Goal: Task Accomplishment & Management: Complete application form

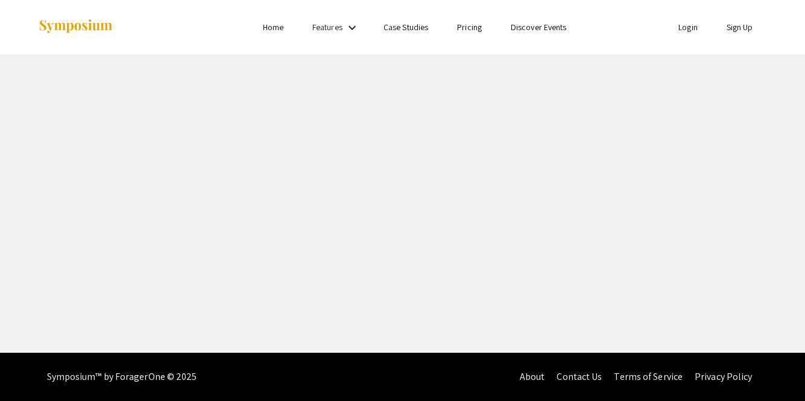
click at [679, 26] on link "Login" at bounding box center [687, 27] width 19 height 11
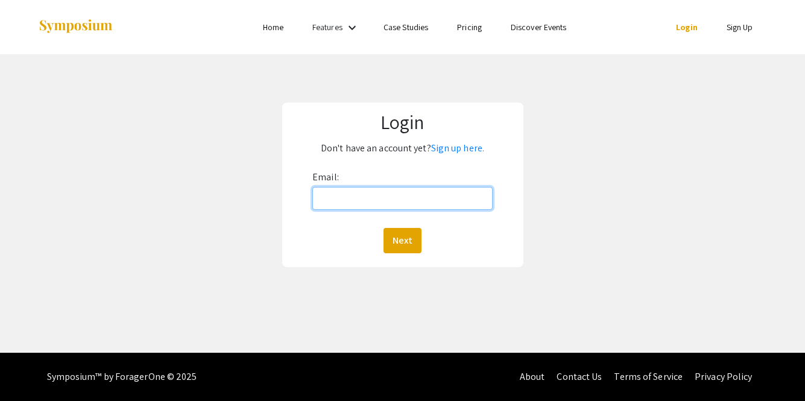
click at [420, 196] on input "Email:" at bounding box center [402, 198] width 180 height 23
type input "[EMAIL_ADDRESS][DOMAIN_NAME]"
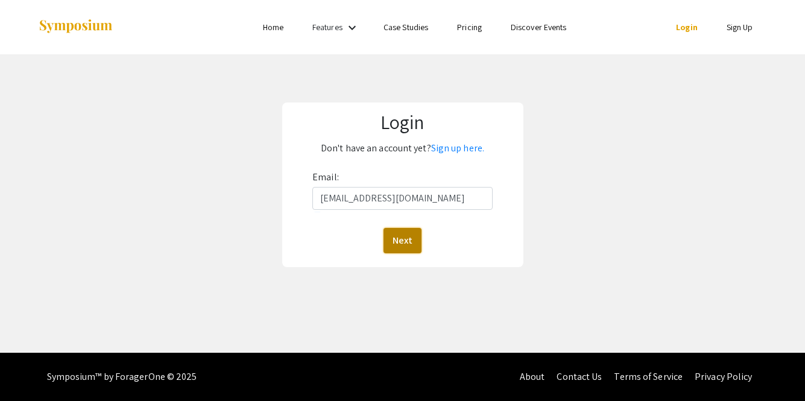
click at [402, 245] on button "Next" at bounding box center [402, 240] width 38 height 25
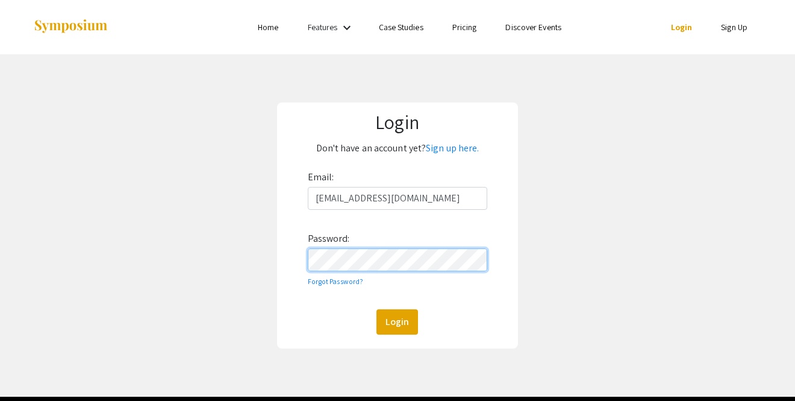
click at [377, 309] on button "Login" at bounding box center [398, 321] width 42 height 25
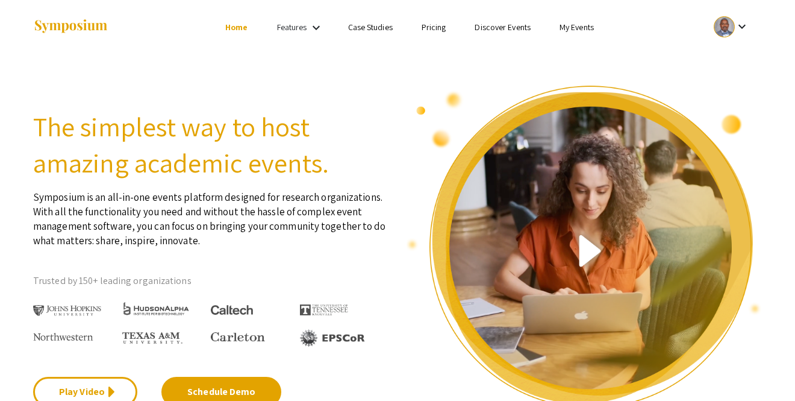
click at [738, 28] on mat-icon "keyboard_arrow_down" at bounding box center [742, 26] width 14 height 14
click at [738, 83] on button "My Submissions" at bounding box center [738, 88] width 74 height 29
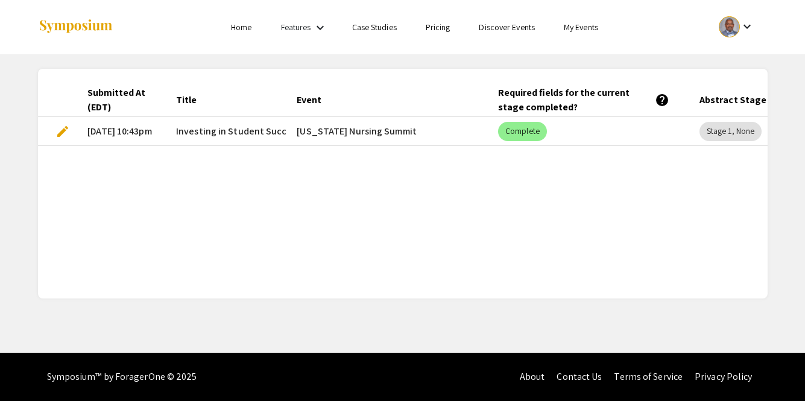
click at [63, 129] on span "edit" at bounding box center [62, 131] width 14 height 14
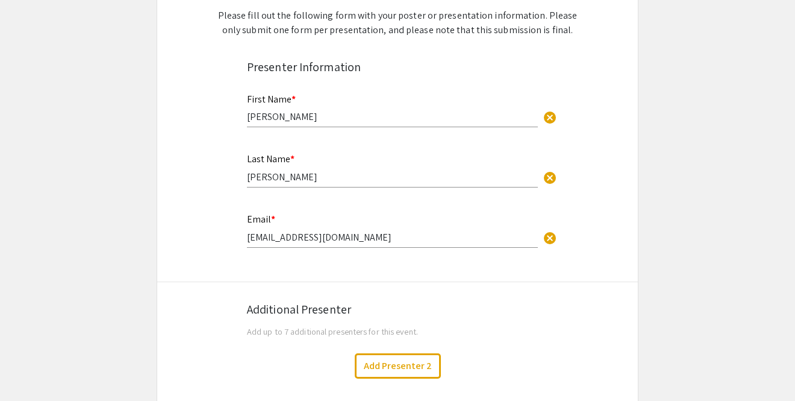
scroll to position [298, 0]
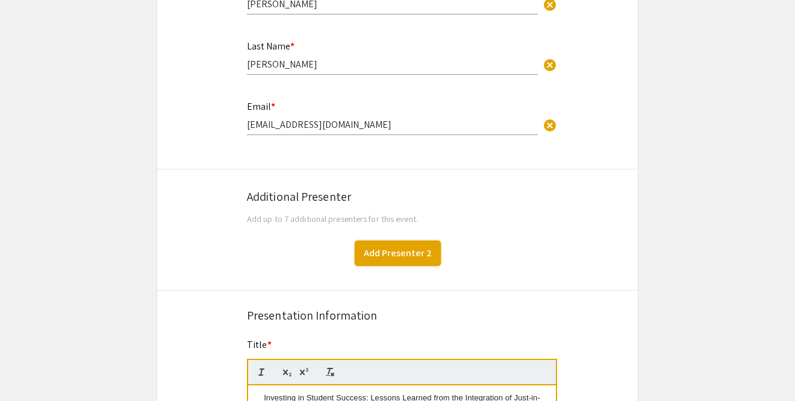
click at [397, 254] on button "Add Presenter 2" at bounding box center [398, 252] width 86 height 25
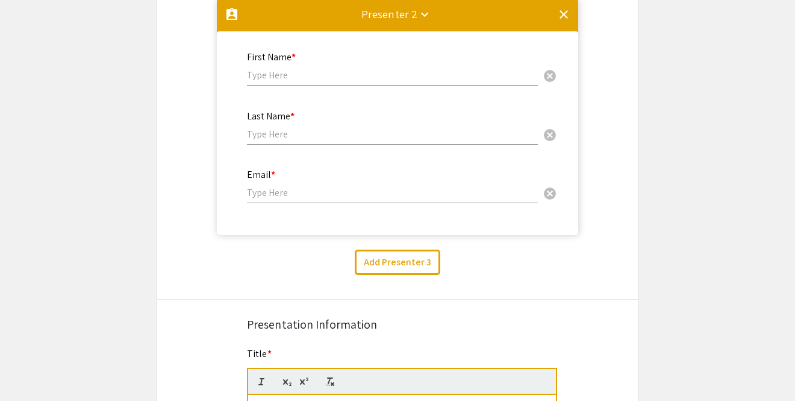
click at [380, 75] on input "text" at bounding box center [392, 75] width 291 height 13
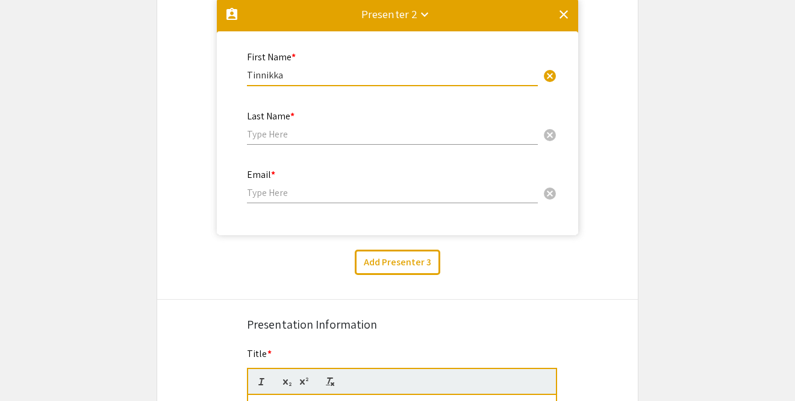
type input "Tinnikka"
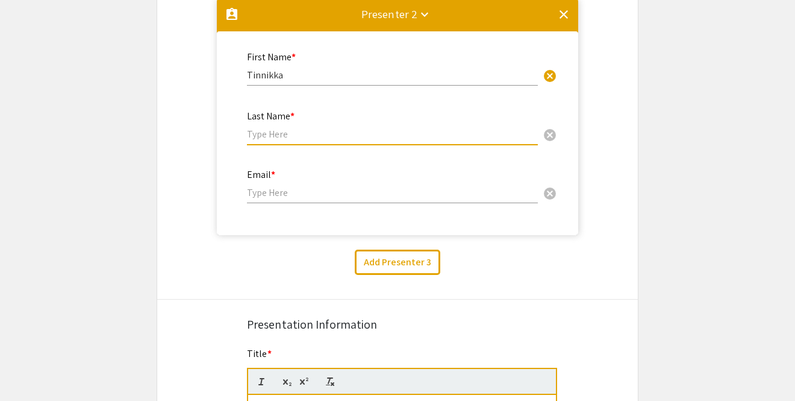
click at [380, 132] on input "text" at bounding box center [392, 134] width 291 height 13
type input "[PERSON_NAME]"
click at [347, 197] on input "email" at bounding box center [392, 192] width 291 height 13
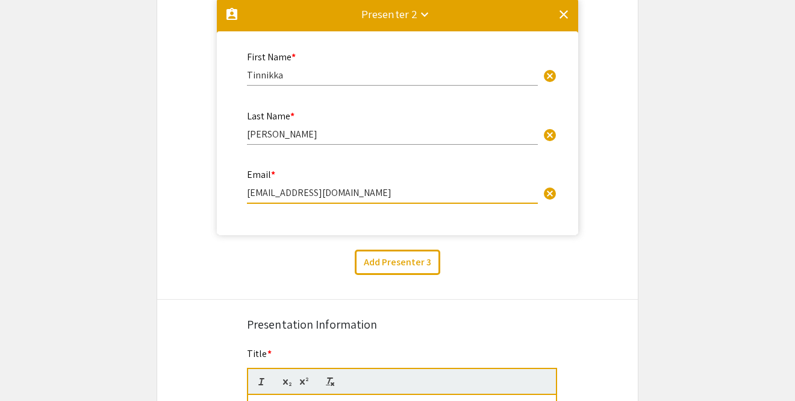
type input "[EMAIL_ADDRESS][DOMAIN_NAME]"
click at [626, 269] on div "Add Presenter 3" at bounding box center [397, 261] width 499 height 25
click at [771, 240] on app-edit-presentation "Symposium Presentation Submission [US_STATE] Nursing Summit Please fill out the…" at bounding box center [397, 229] width 795 height 1413
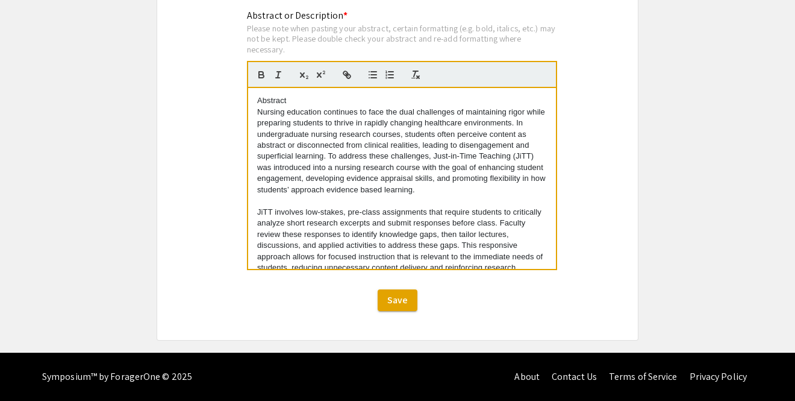
scroll to position [178, 0]
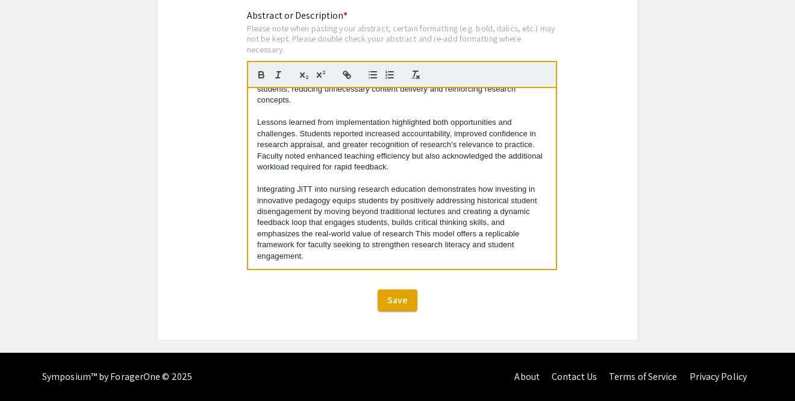
drag, startPoint x: 257, startPoint y: 102, endPoint x: 493, endPoint y: 295, distance: 305.0
copy div "Loremips Dolorsi ametconse adipiscin el sedd eiu temp incididunt ut laboreetdol…"
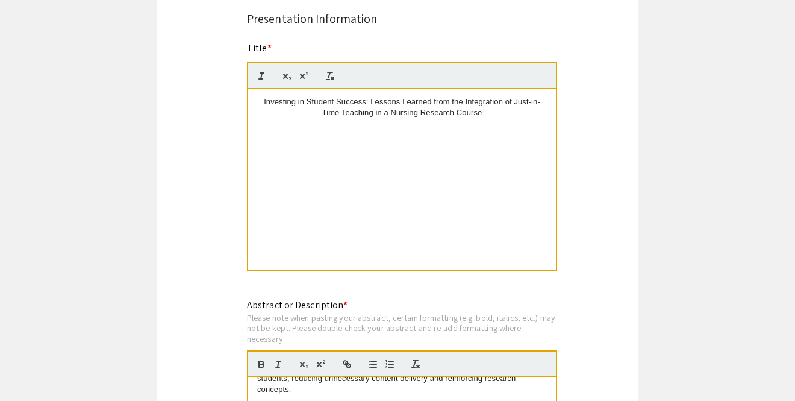
scroll to position [808, 0]
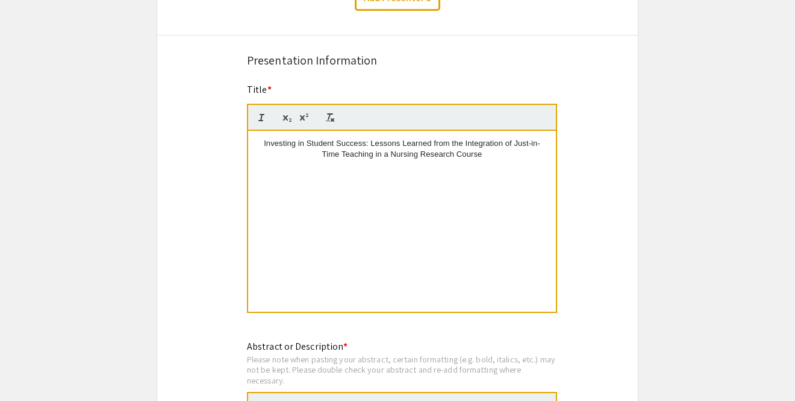
drag, startPoint x: 264, startPoint y: 143, endPoint x: 515, endPoint y: 152, distance: 251.4
click at [515, 152] on p "Investing in Student Success: Lessons Learned from the Integration of Just-in-T…" at bounding box center [402, 149] width 290 height 22
copy p "Investing in Student Success: Lessons Learned from the Integration of Just-in-T…"
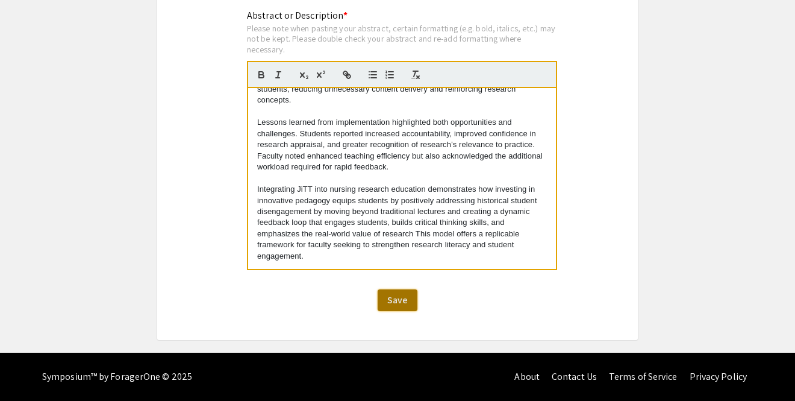
click at [398, 298] on span "Save" at bounding box center [397, 299] width 20 height 13
